Goal: Task Accomplishment & Management: Complete application form

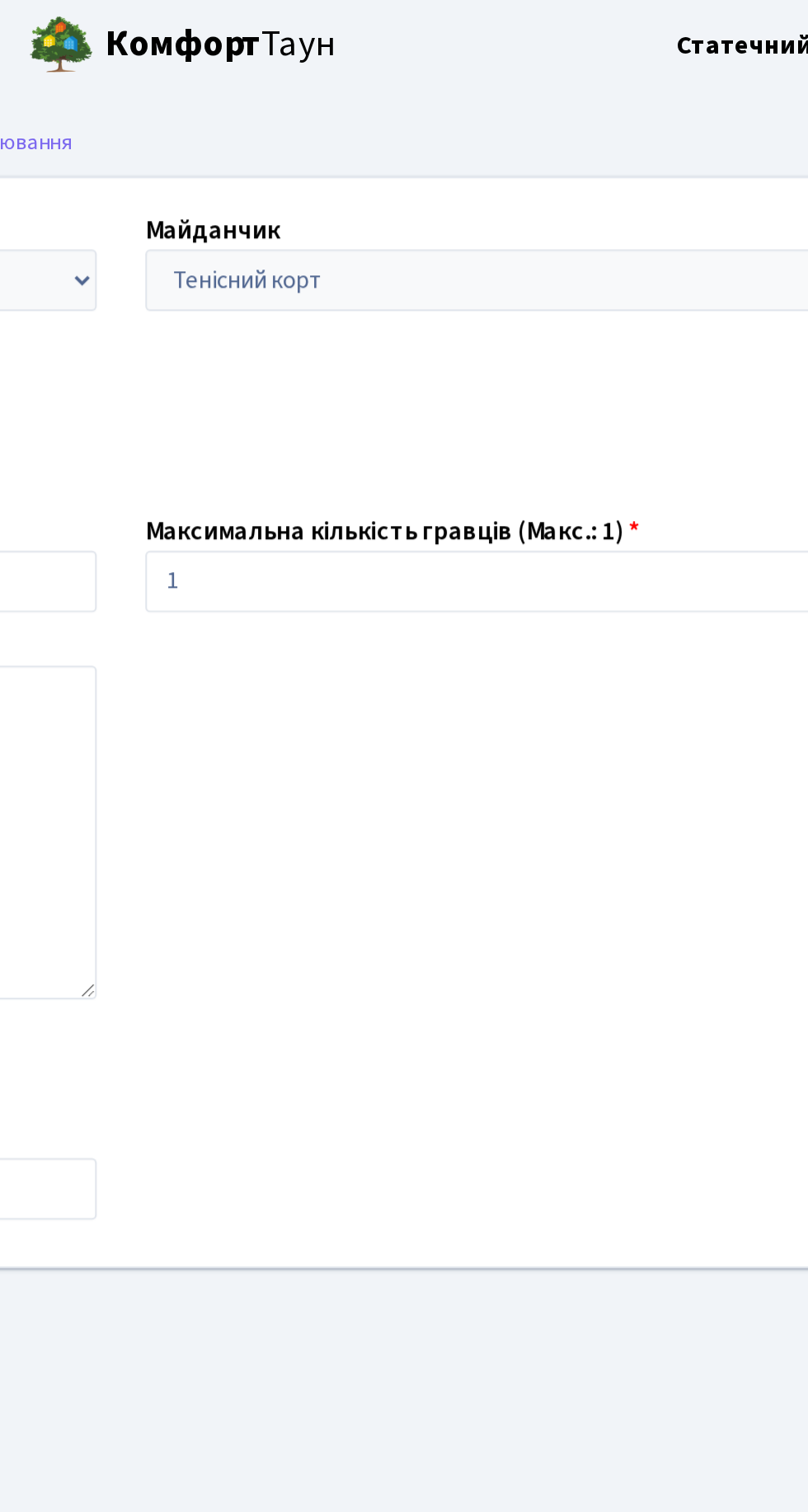
scroll to position [1, 0]
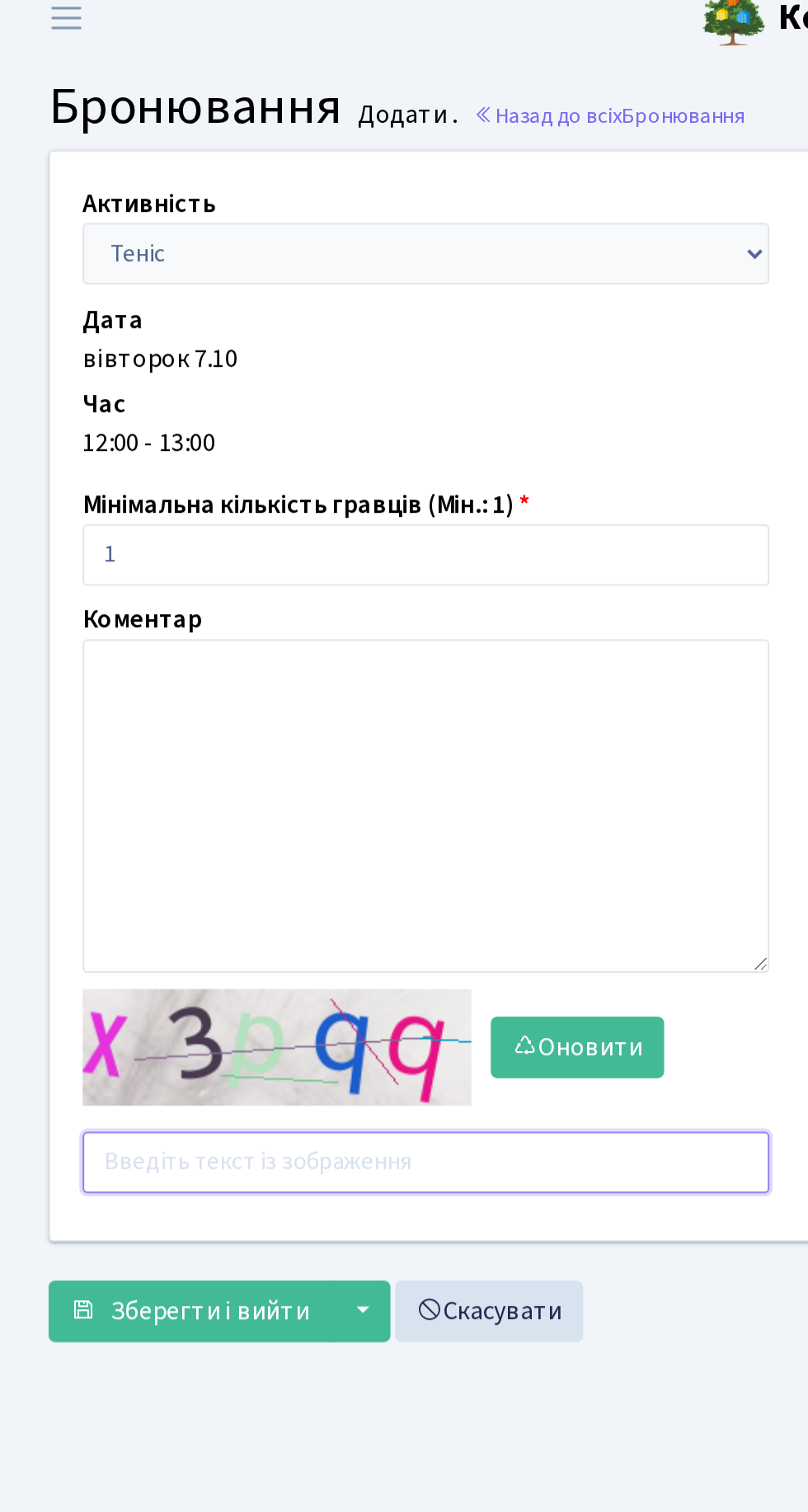
click at [222, 604] on input "text" at bounding box center [217, 605] width 350 height 32
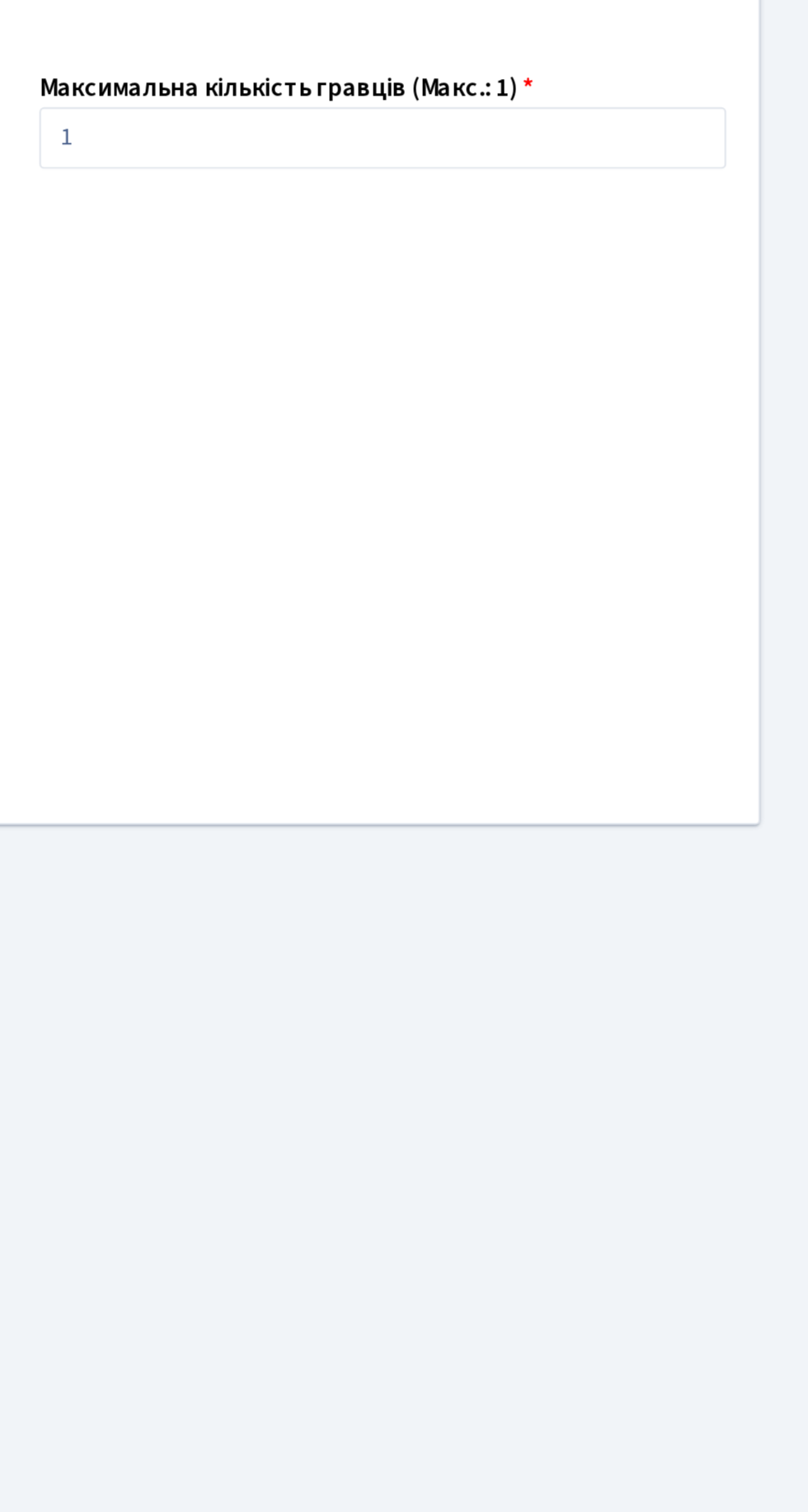
scroll to position [0, 0]
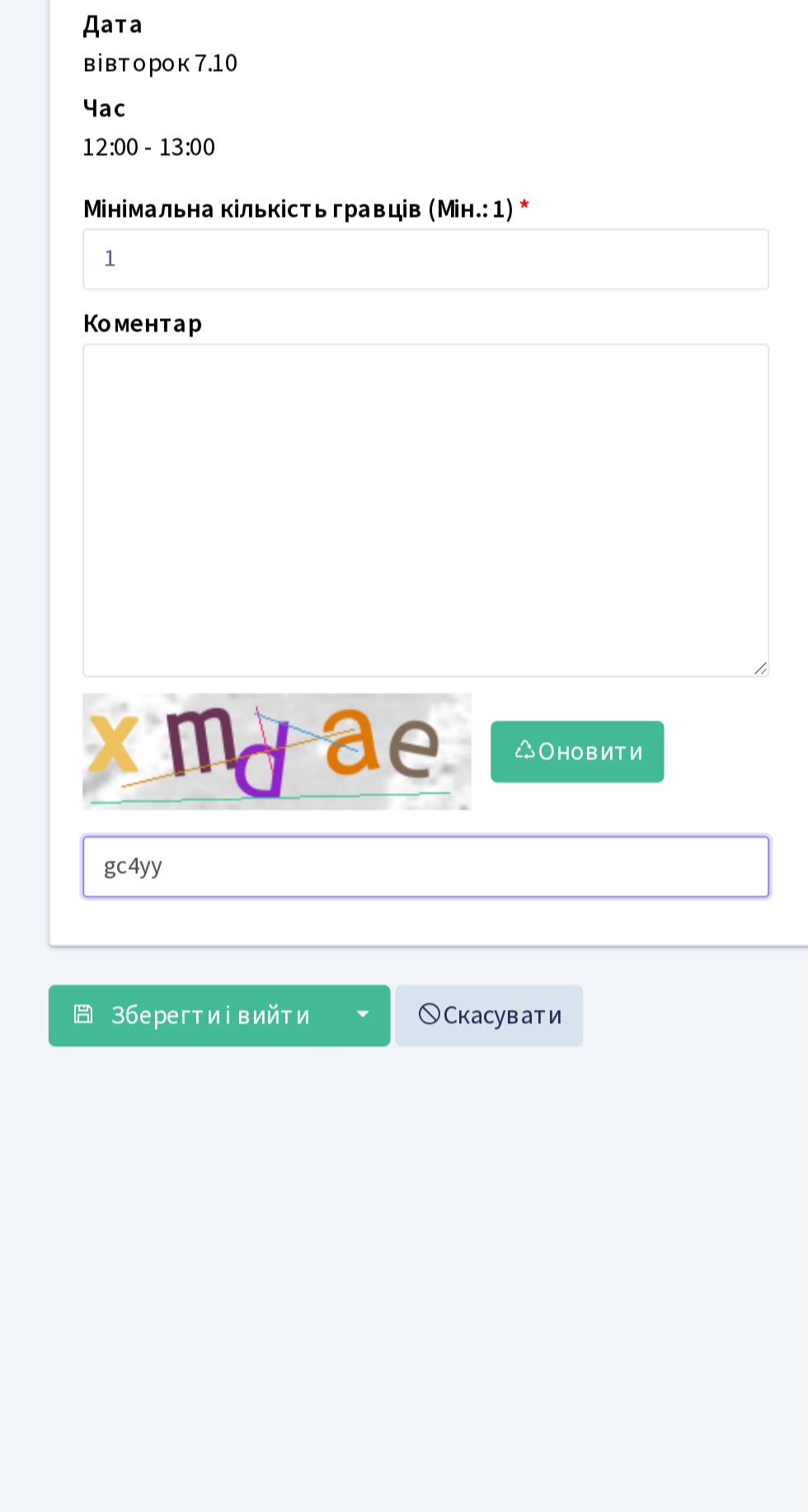
type input "gc4yy"
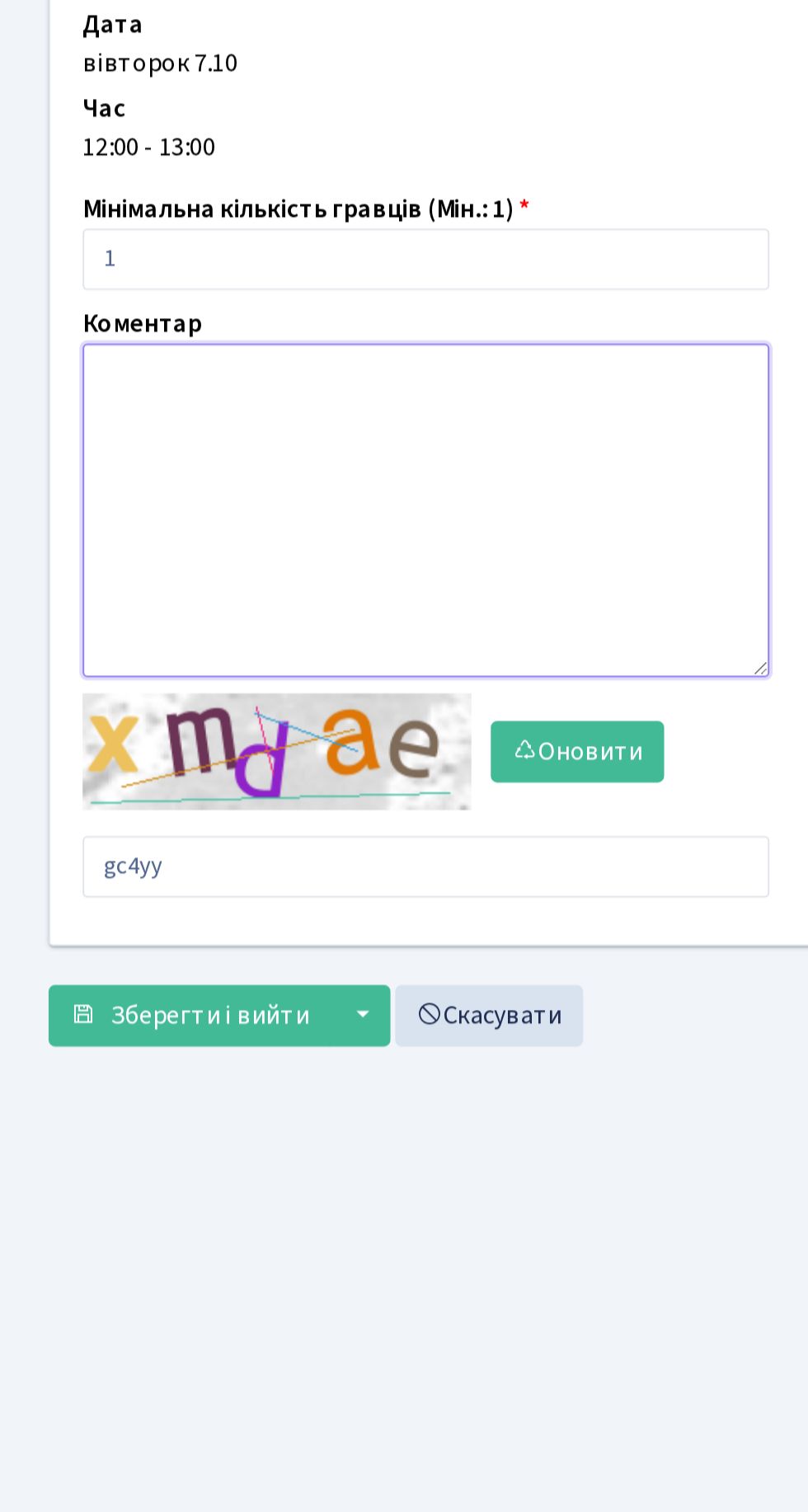
click at [238, 390] on textarea at bounding box center [217, 424] width 350 height 170
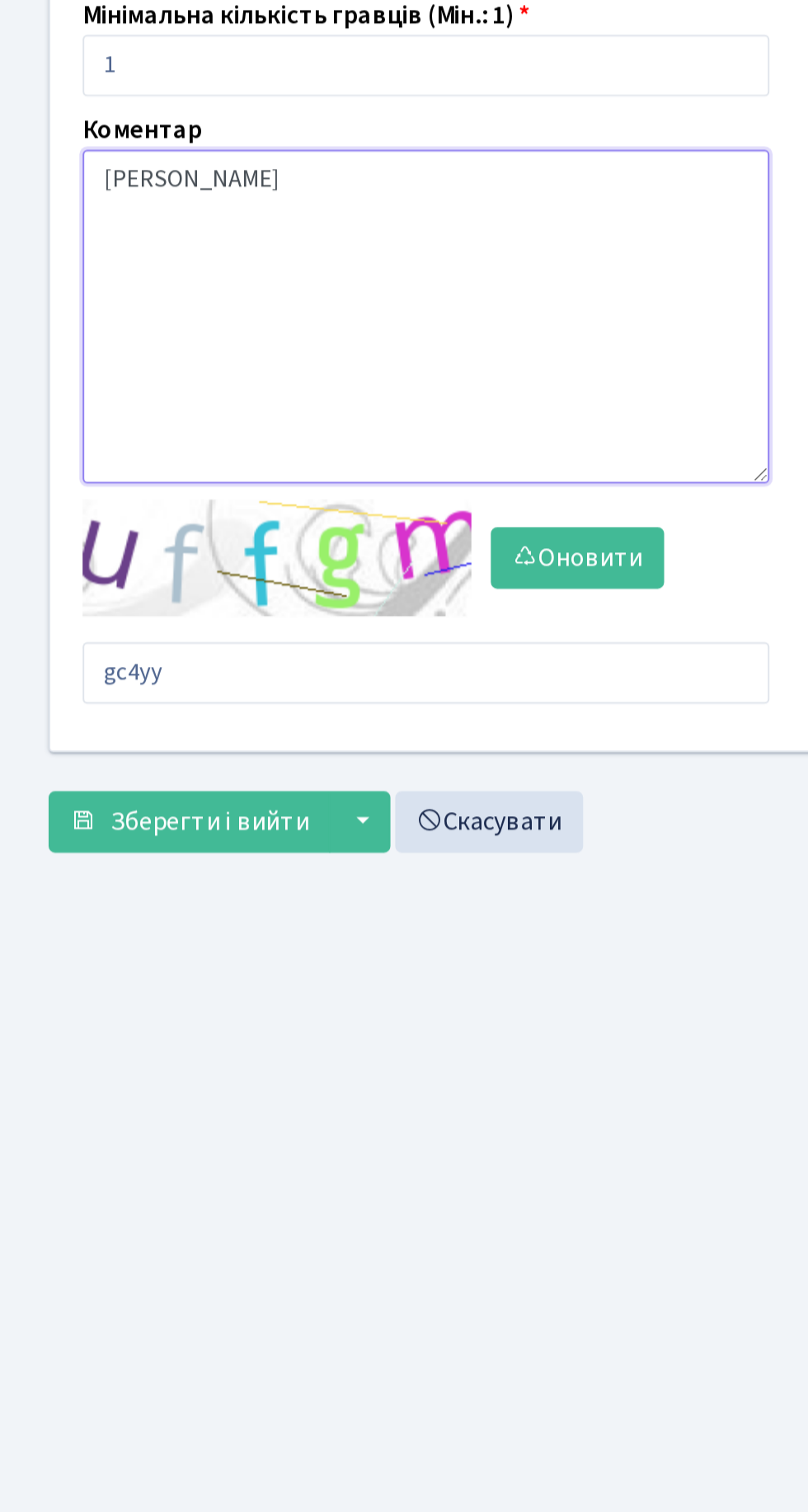
type textarea "[PERSON_NAME]"
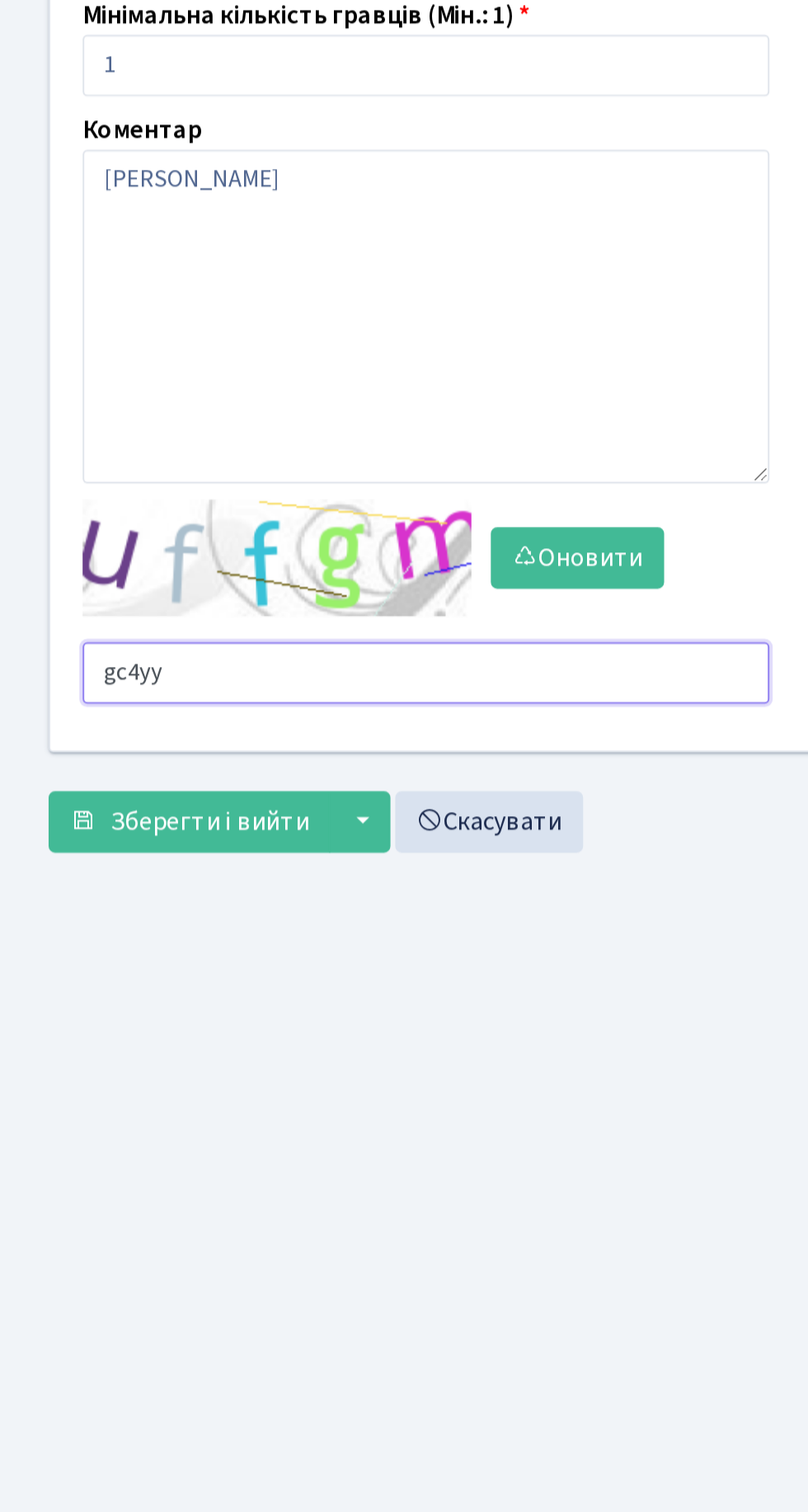
click at [121, 603] on input "gc4yy" at bounding box center [217, 605] width 350 height 32
type input "g"
type input "duhrf"
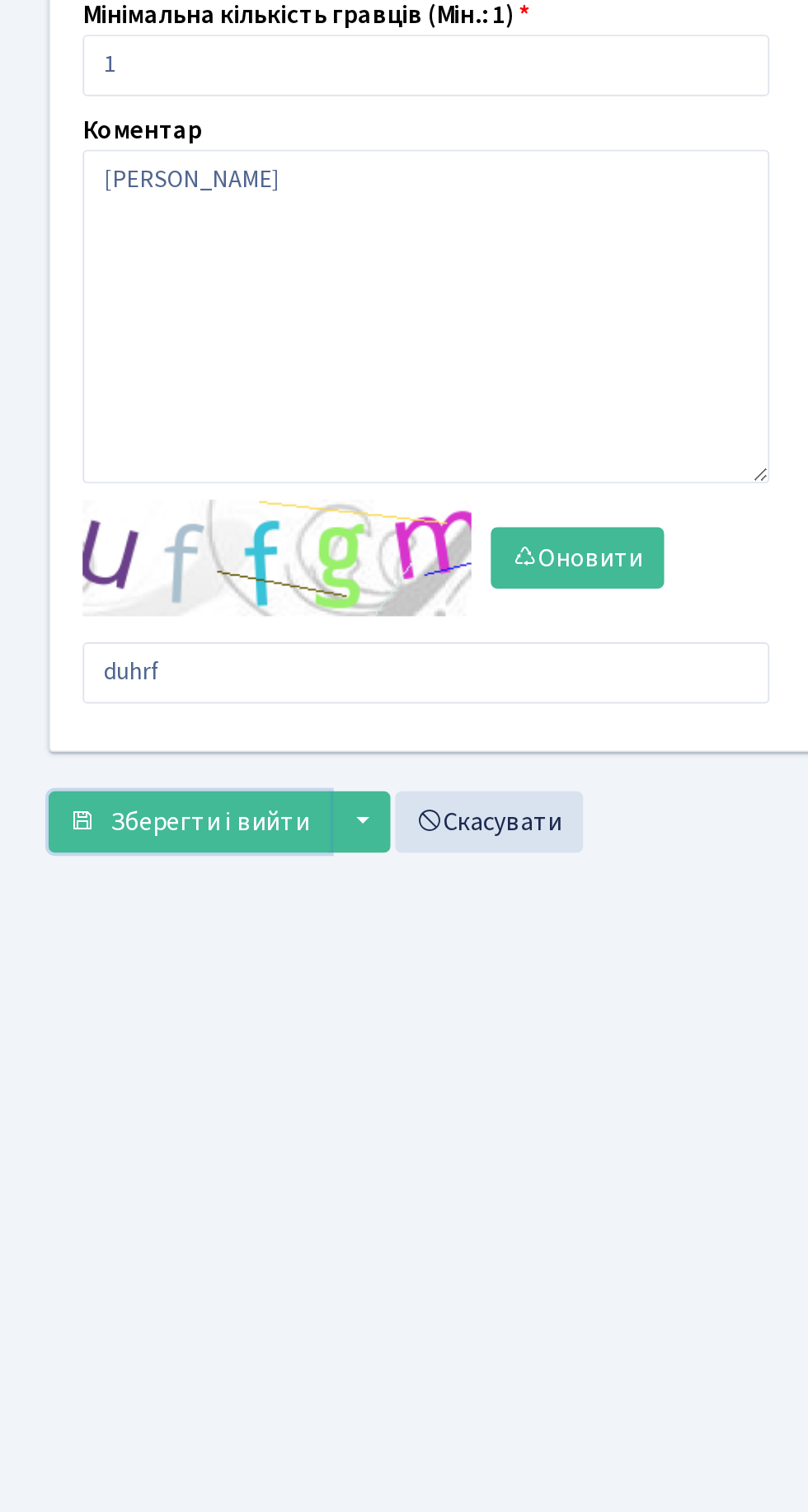
click at [148, 678] on span "Зберегти і вийти" at bounding box center [107, 681] width 101 height 18
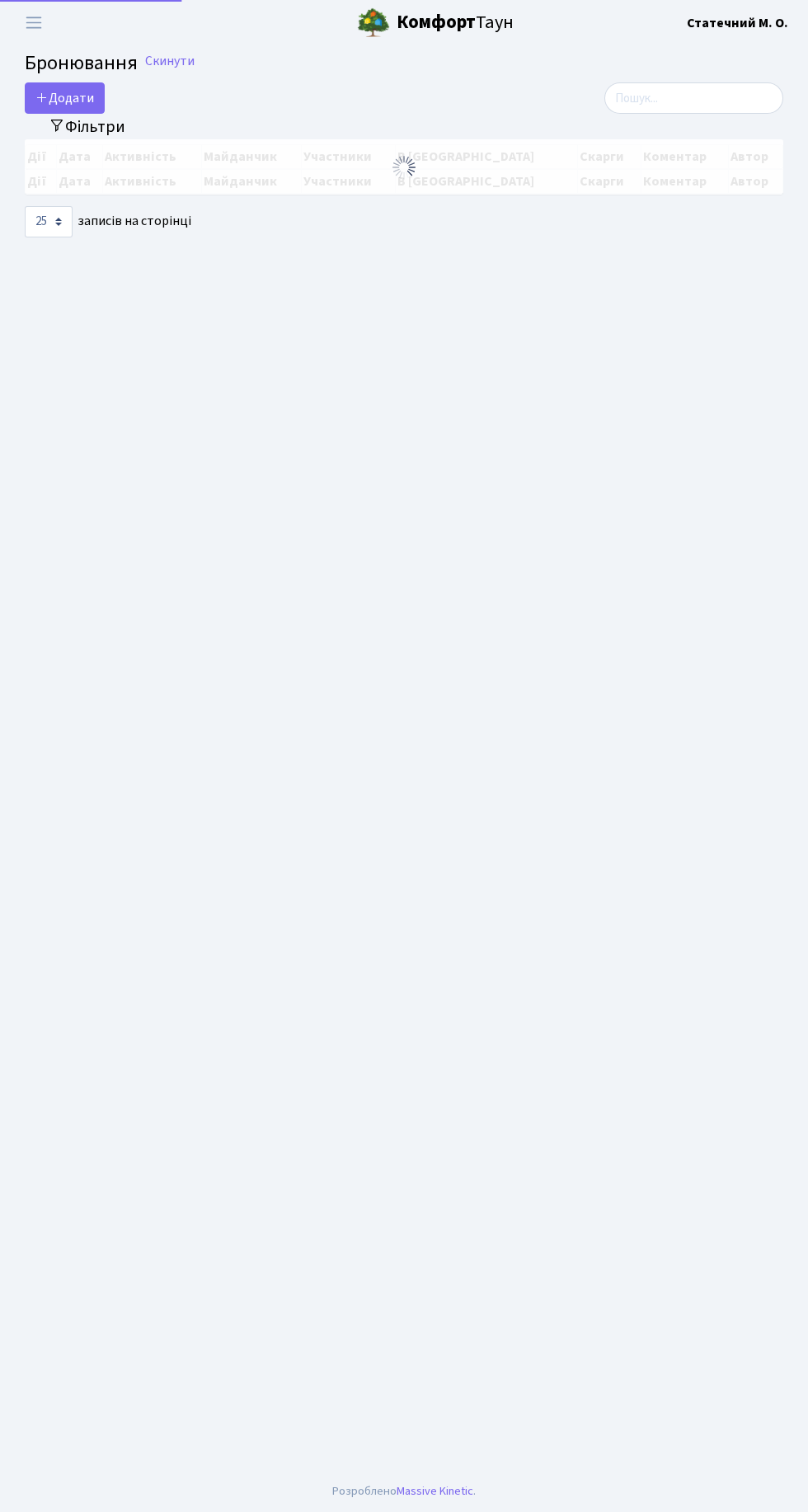
select select "25"
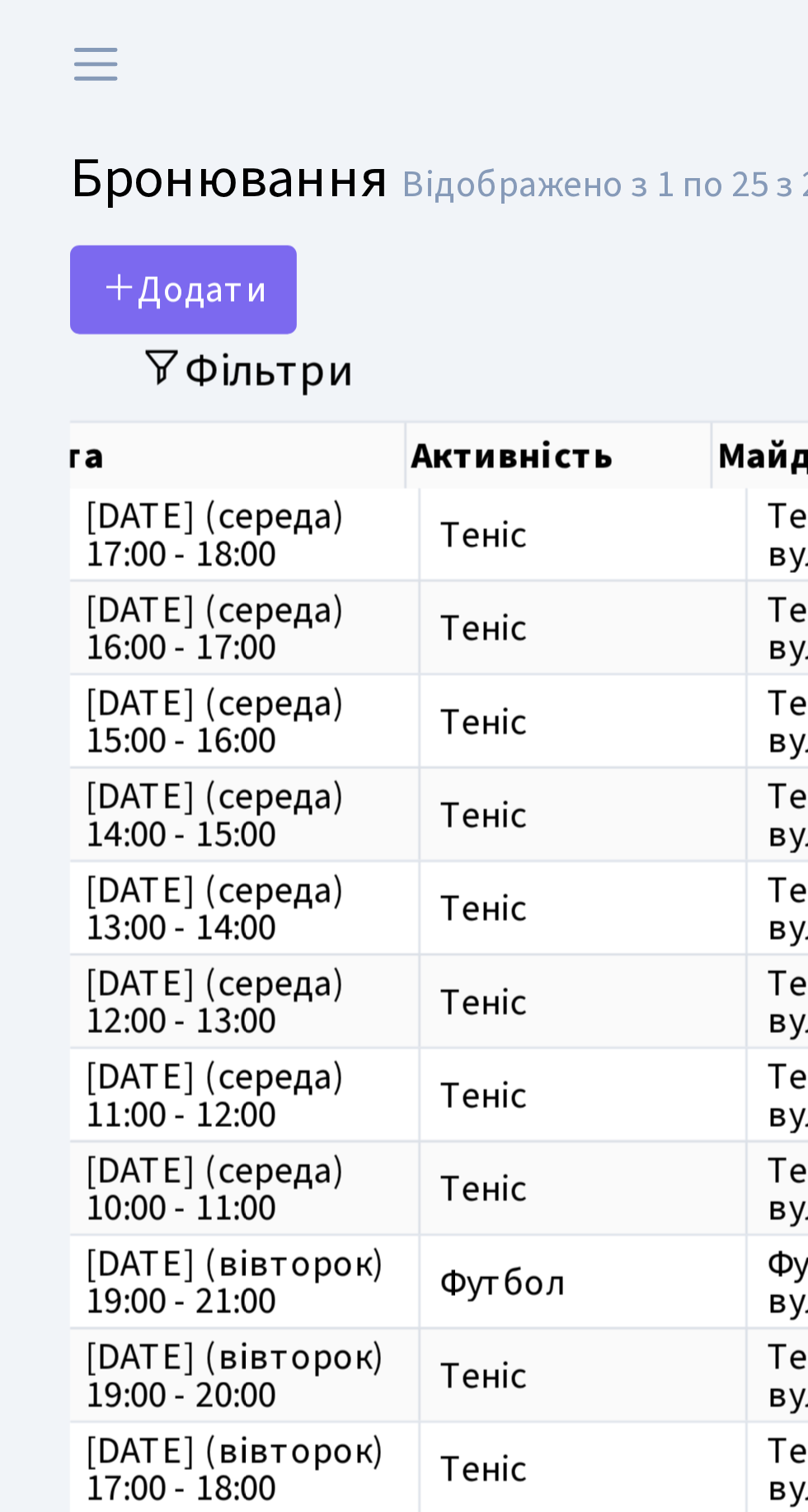
scroll to position [0, 292]
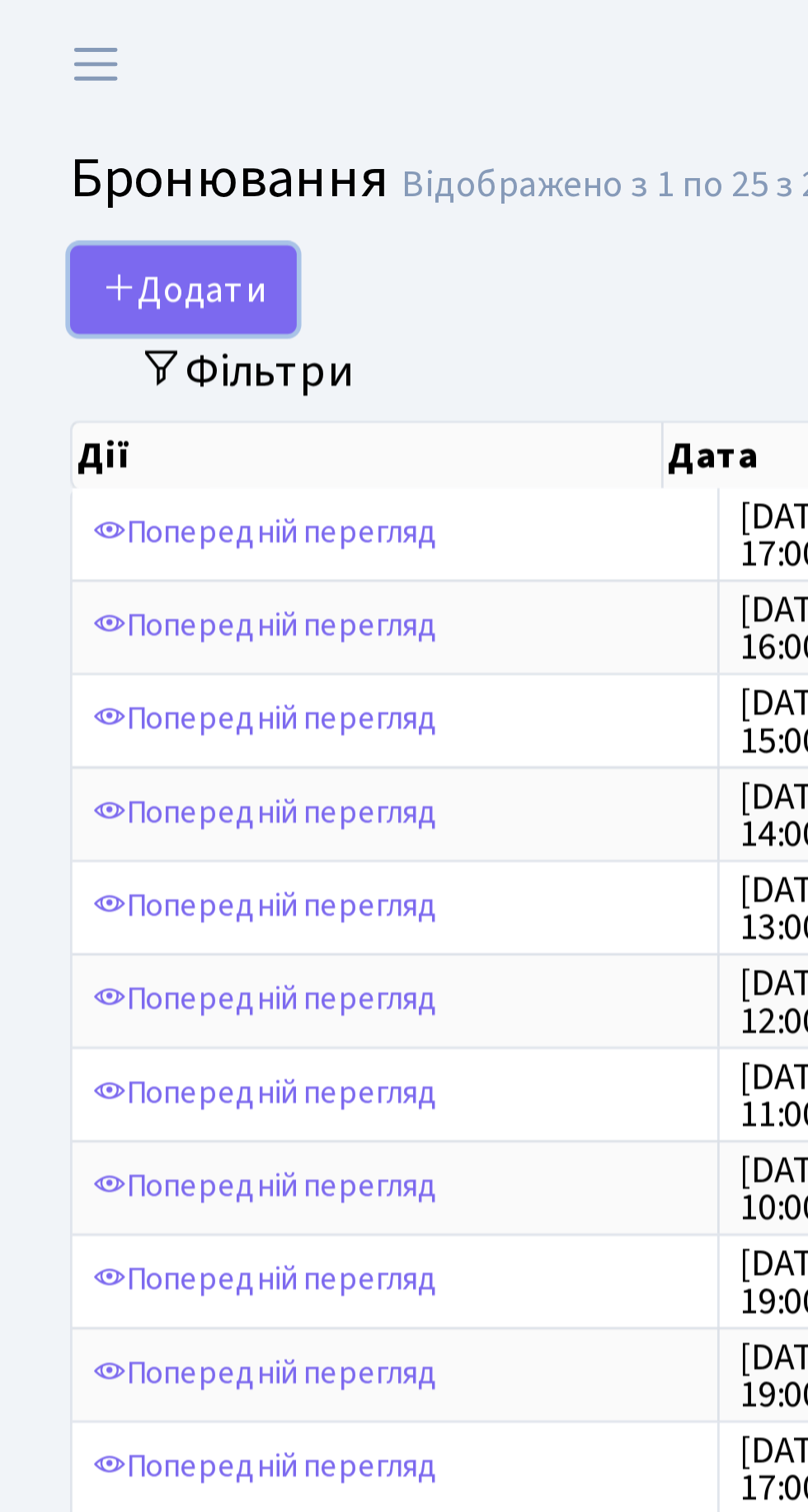
click at [79, 105] on button "Додати" at bounding box center [65, 102] width 80 height 32
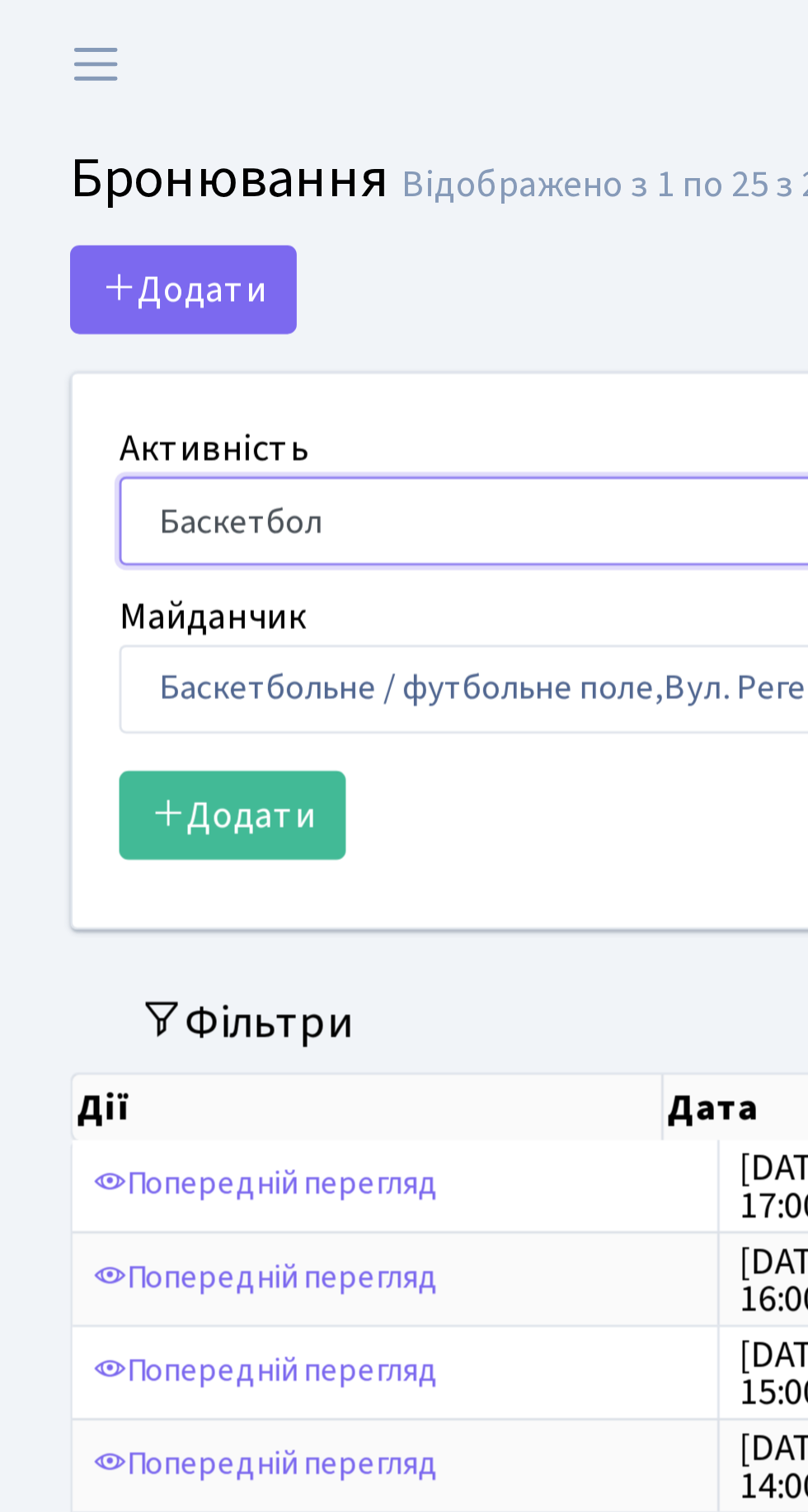
click at [184, 175] on select "Баскетбол Волейбол Йога Катання на роликах Настільний теніс Теніс Футбол Фітнес" at bounding box center [273, 183] width 463 height 32
select select "1"
click at [42, 168] on select "Баскетбол Волейбол Йога Катання на роликах Настільний теніс Теніс Футбол Фітнес" at bounding box center [273, 183] width 463 height 32
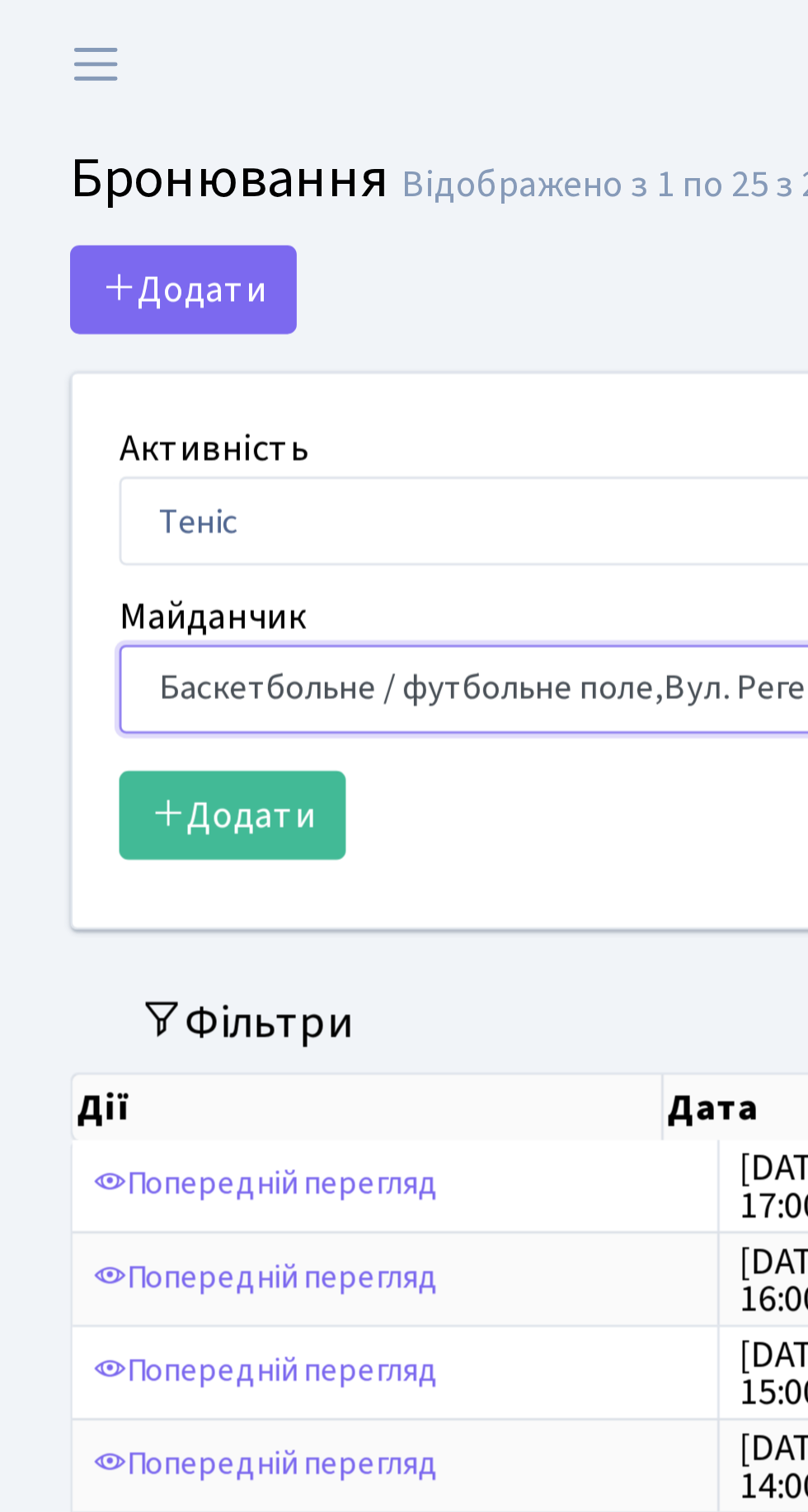
click at [220, 239] on select "Баскетбольне / футбольне поле, Вул. Регенераторна, 4, 1 корпус Баскетбольне пол…" at bounding box center [273, 242] width 463 height 32
select select "1"
click at [42, 227] on select "Баскетбольне / футбольне поле, Вул. Регенераторна, 4, 1 корпус Баскетбольне пол…" at bounding box center [273, 242] width 463 height 32
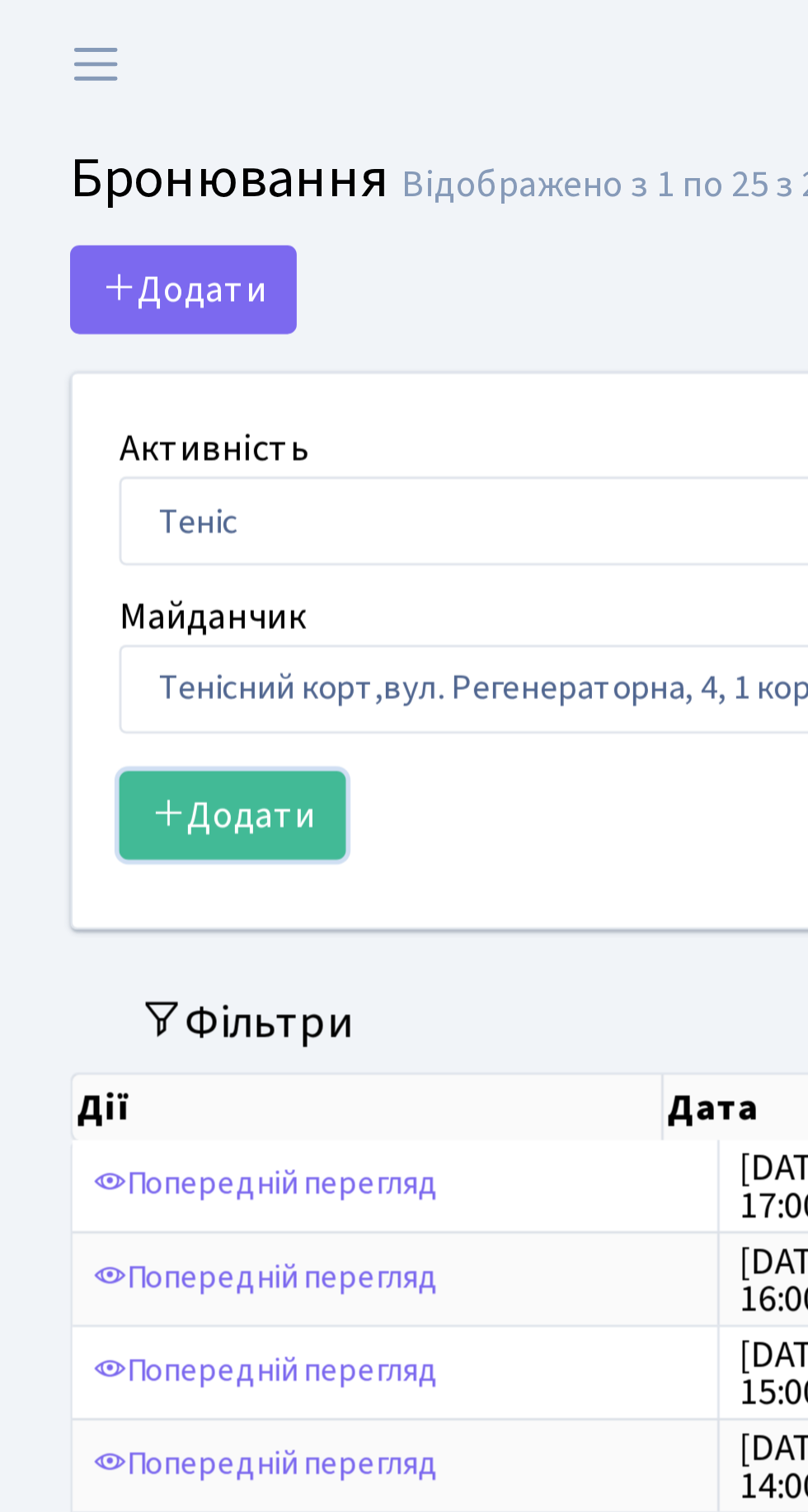
click at [109, 283] on button "Додати" at bounding box center [82, 287] width 80 height 32
